Goal: Information Seeking & Learning: Learn about a topic

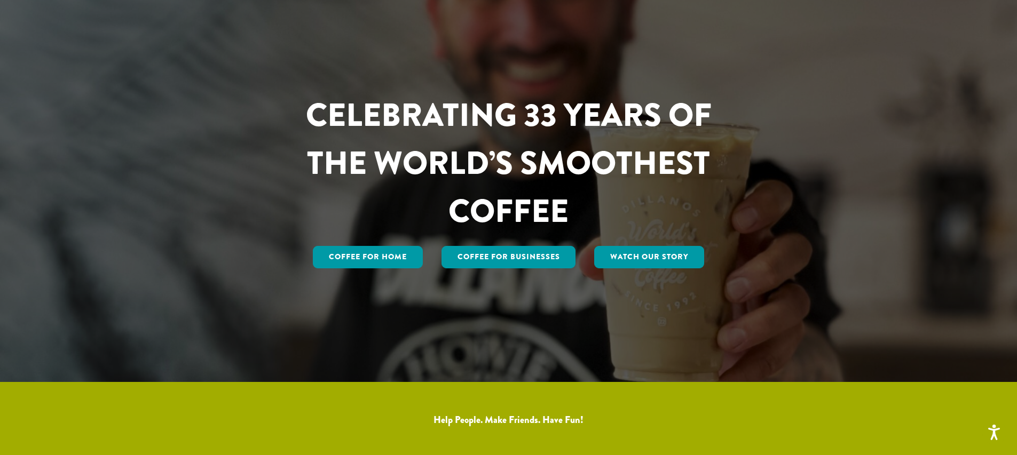
scroll to position [19, 0]
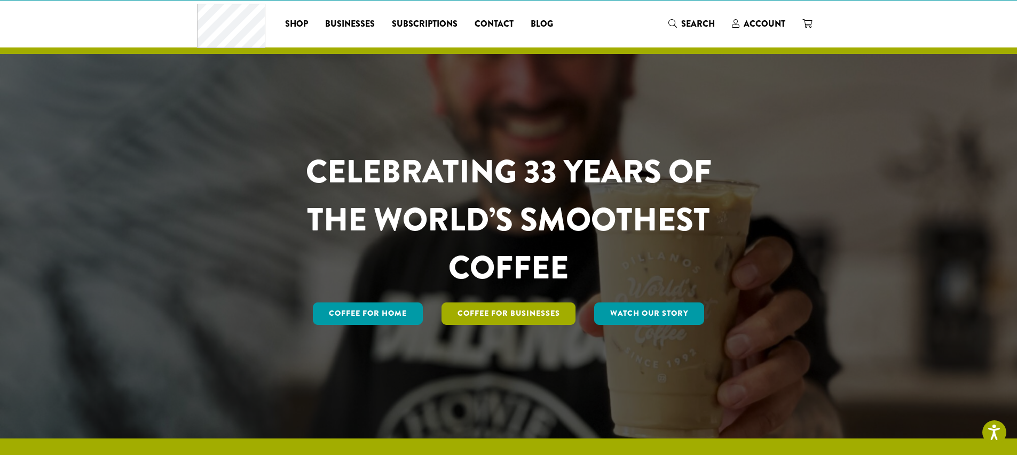
click at [489, 308] on link "Coffee For Businesses" at bounding box center [508, 314] width 134 height 22
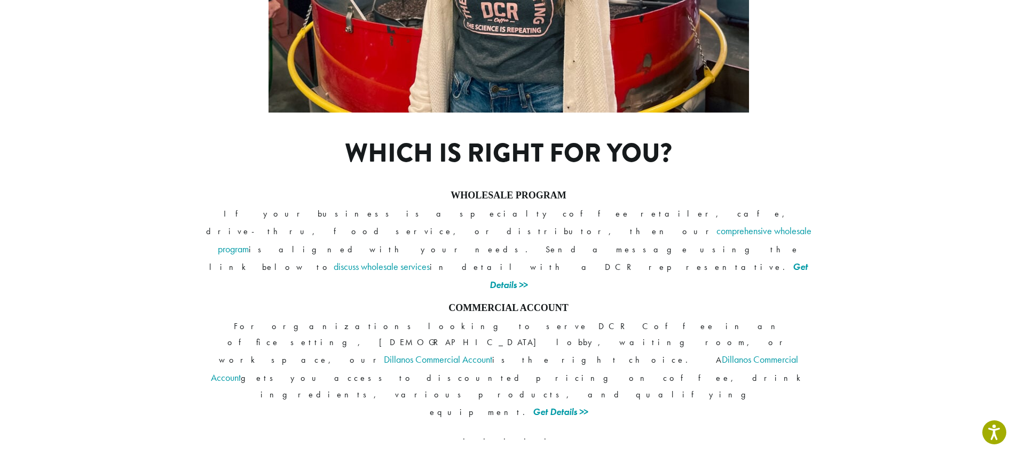
scroll to position [788, 0]
